Goal: Navigation & Orientation: Find specific page/section

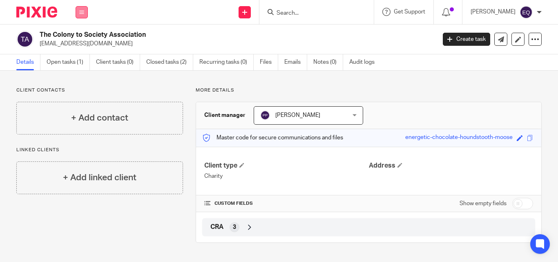
click at [82, 14] on icon at bounding box center [81, 12] width 5 height 5
click at [78, 60] on link "Clients" at bounding box center [80, 62] width 19 height 6
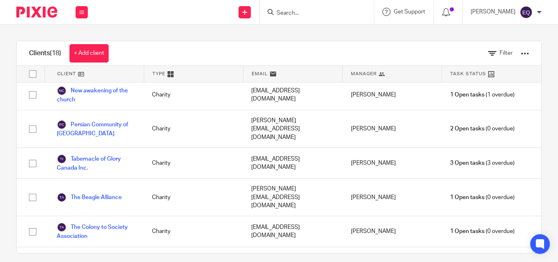
scroll to position [272, 0]
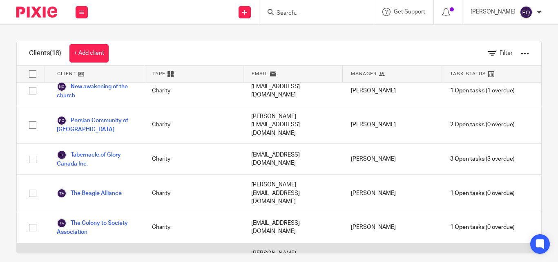
click at [97, 252] on link "The Kamaredine Foundation Kamaredine" at bounding box center [96, 261] width 79 height 18
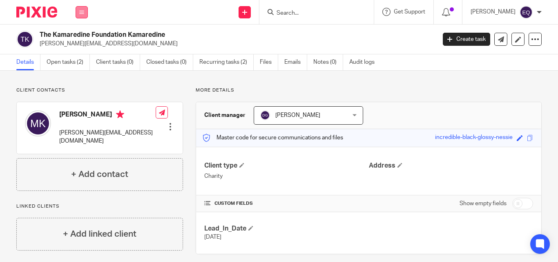
click at [82, 12] on icon at bounding box center [81, 12] width 5 height 5
click at [83, 63] on link "Clients" at bounding box center [80, 62] width 19 height 6
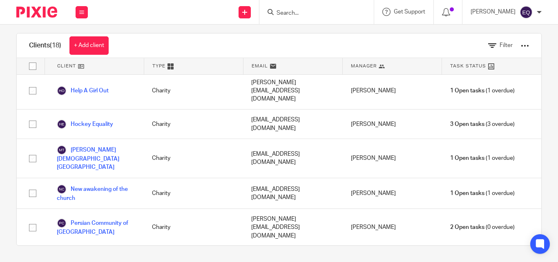
scroll to position [167, 0]
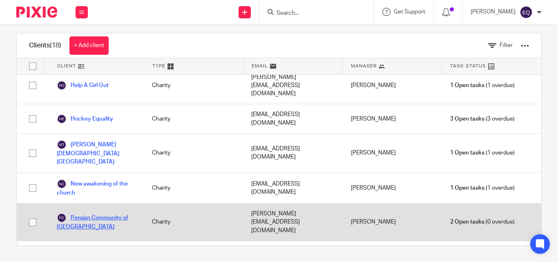
click at [96, 213] on link "Persian Community of [GEOGRAPHIC_DATA]" at bounding box center [96, 222] width 79 height 18
